Goal: Find specific page/section: Find specific page/section

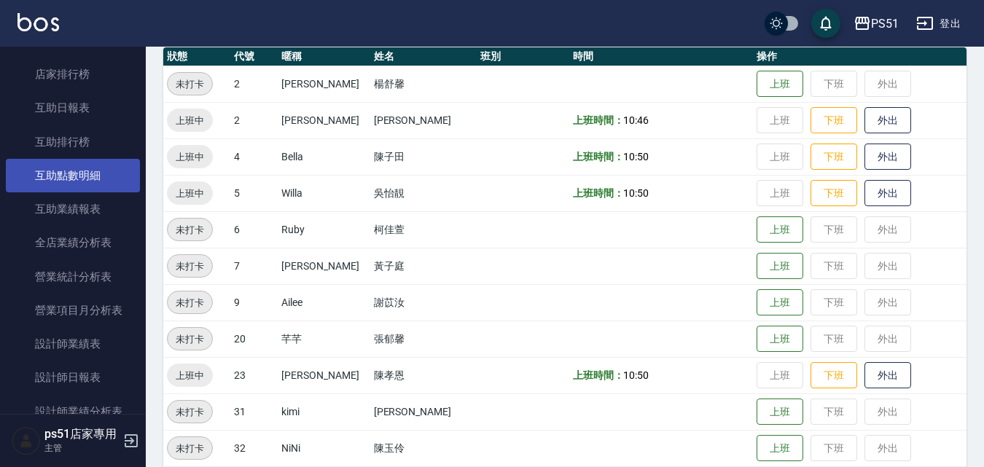
scroll to position [510, 0]
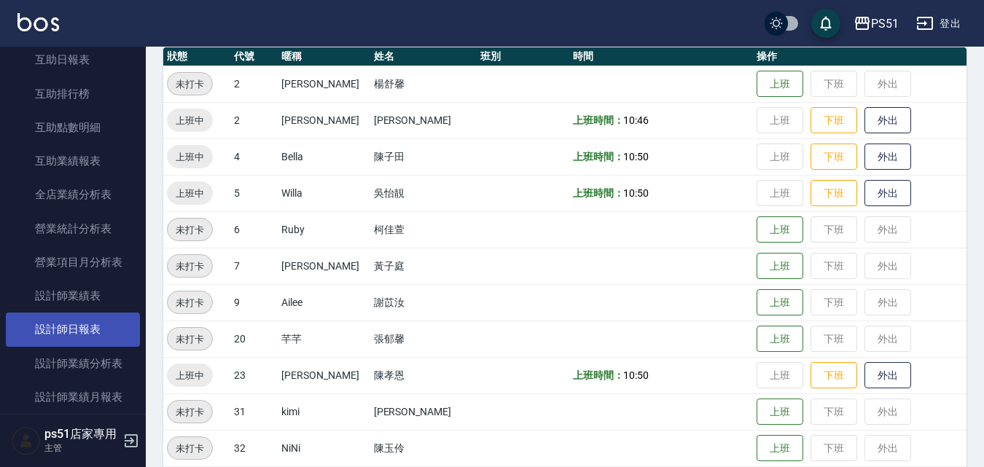
click at [88, 343] on link "設計師日報表" at bounding box center [73, 330] width 134 height 34
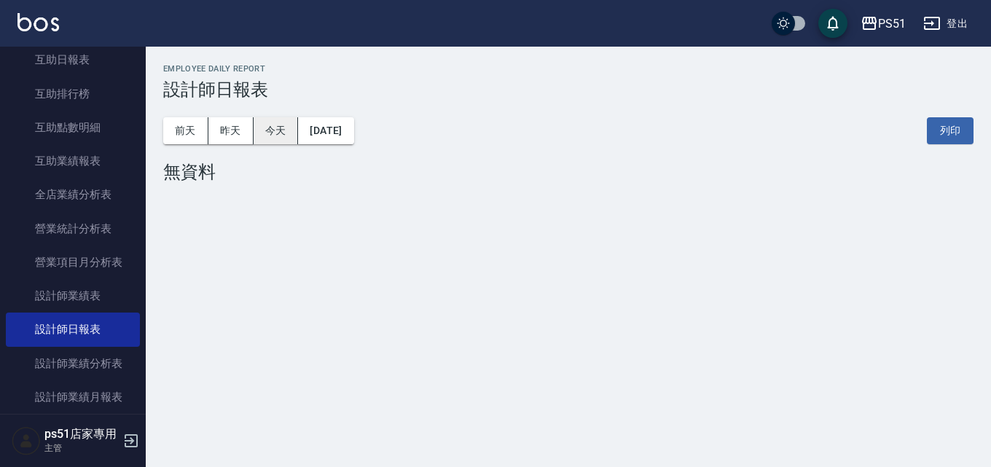
click at [271, 133] on button "今天" at bounding box center [276, 130] width 45 height 27
click at [233, 144] on button "昨天" at bounding box center [230, 130] width 45 height 27
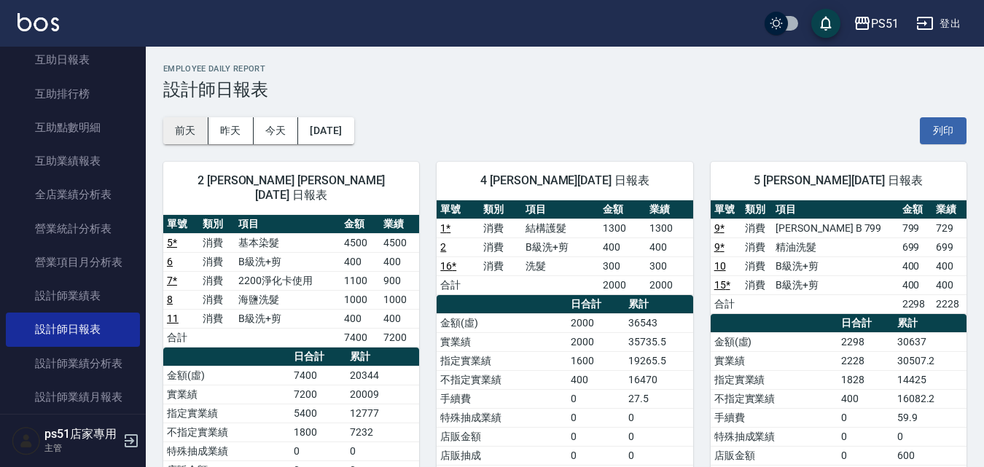
click at [196, 134] on button "前天" at bounding box center [185, 130] width 45 height 27
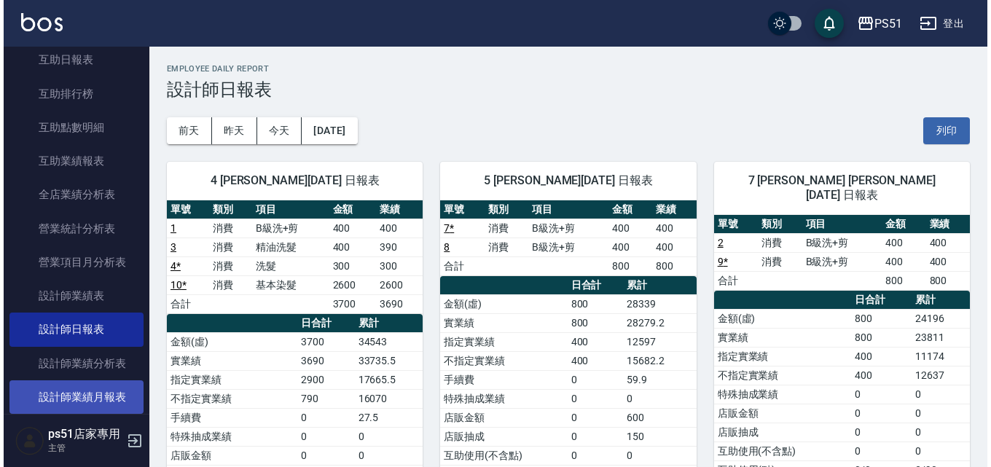
scroll to position [680, 0]
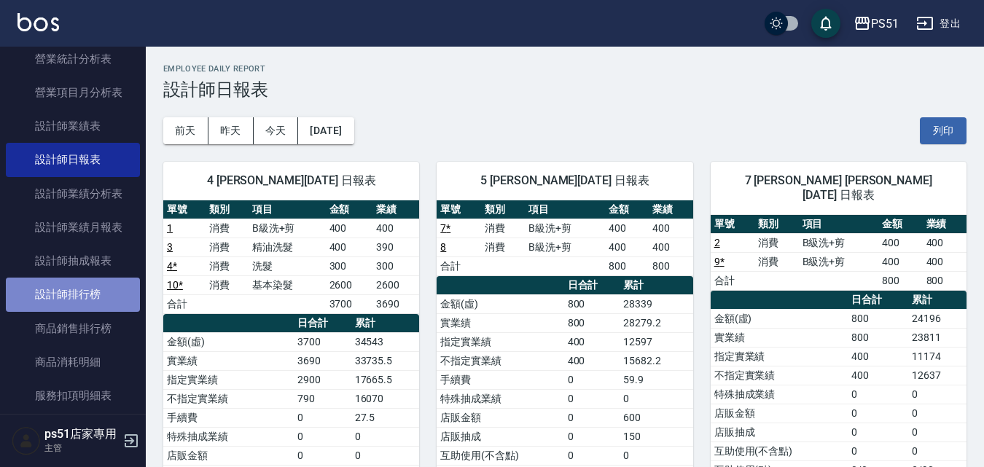
click at [82, 292] on link "設計師排行榜" at bounding box center [73, 295] width 134 height 34
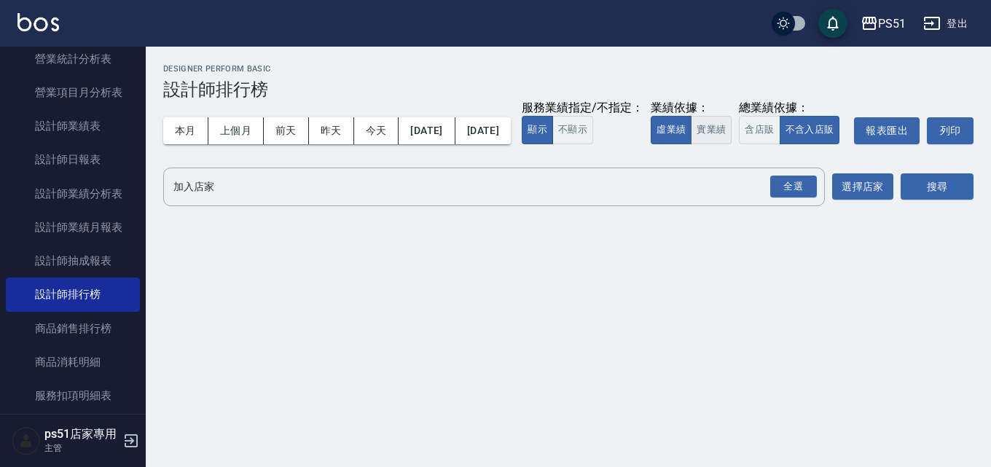
click at [691, 144] on button "實業績" at bounding box center [711, 130] width 41 height 28
click at [784, 198] on div "全選" at bounding box center [794, 187] width 47 height 23
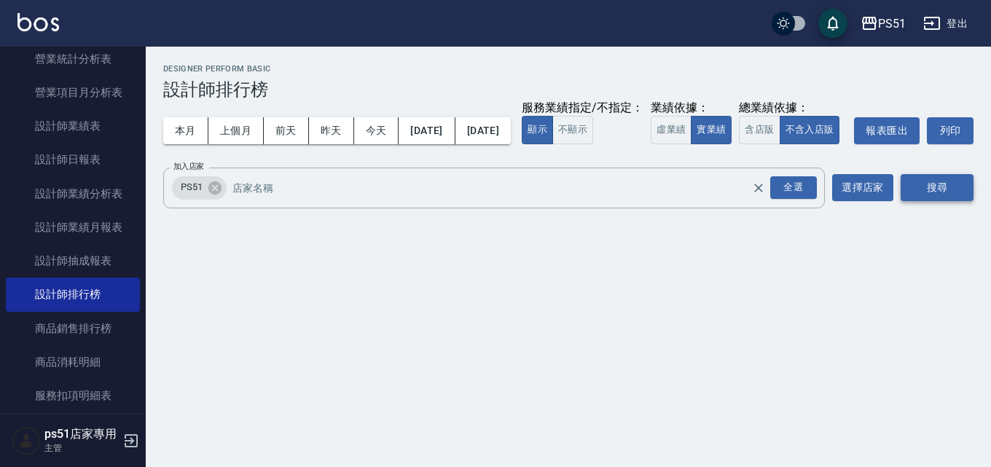
click at [959, 201] on button "搜尋" at bounding box center [937, 187] width 73 height 27
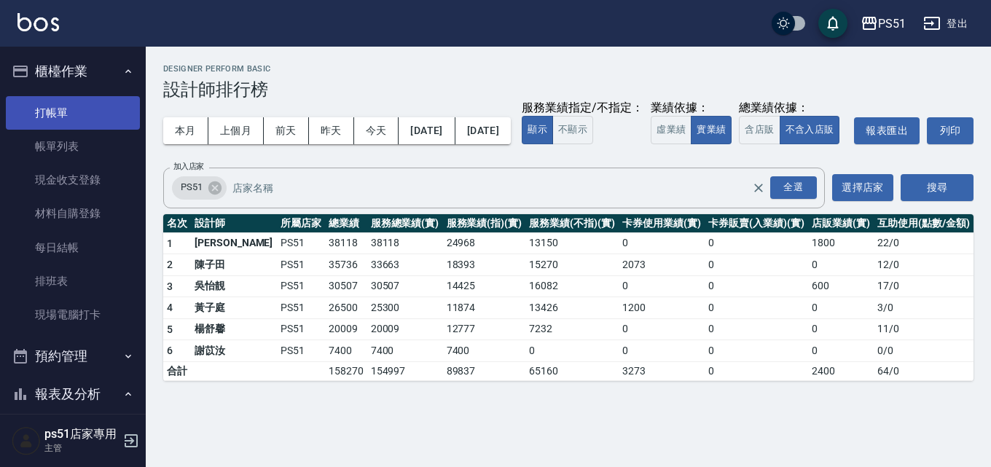
click at [67, 112] on link "打帳單" at bounding box center [73, 113] width 134 height 34
